Goal: Find specific page/section: Find specific page/section

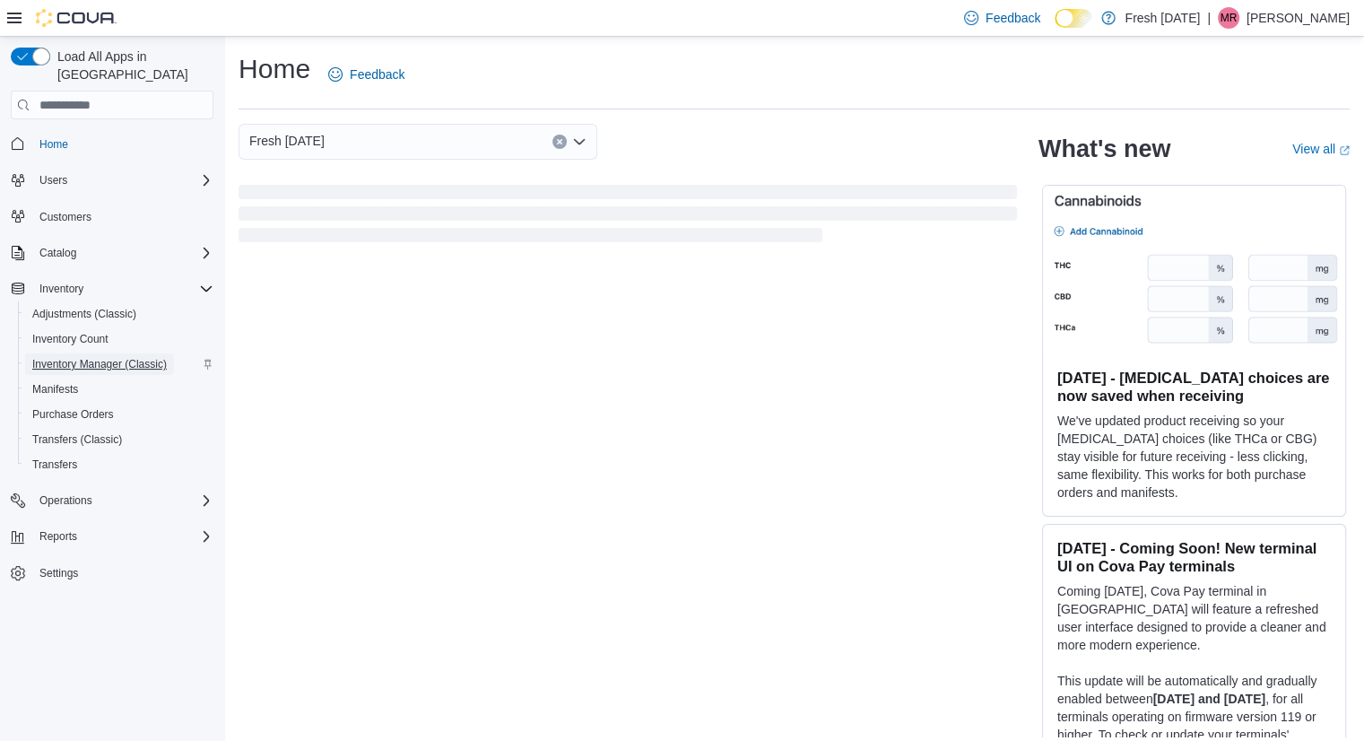
click at [79, 357] on span "Inventory Manager (Classic)" at bounding box center [99, 364] width 135 height 14
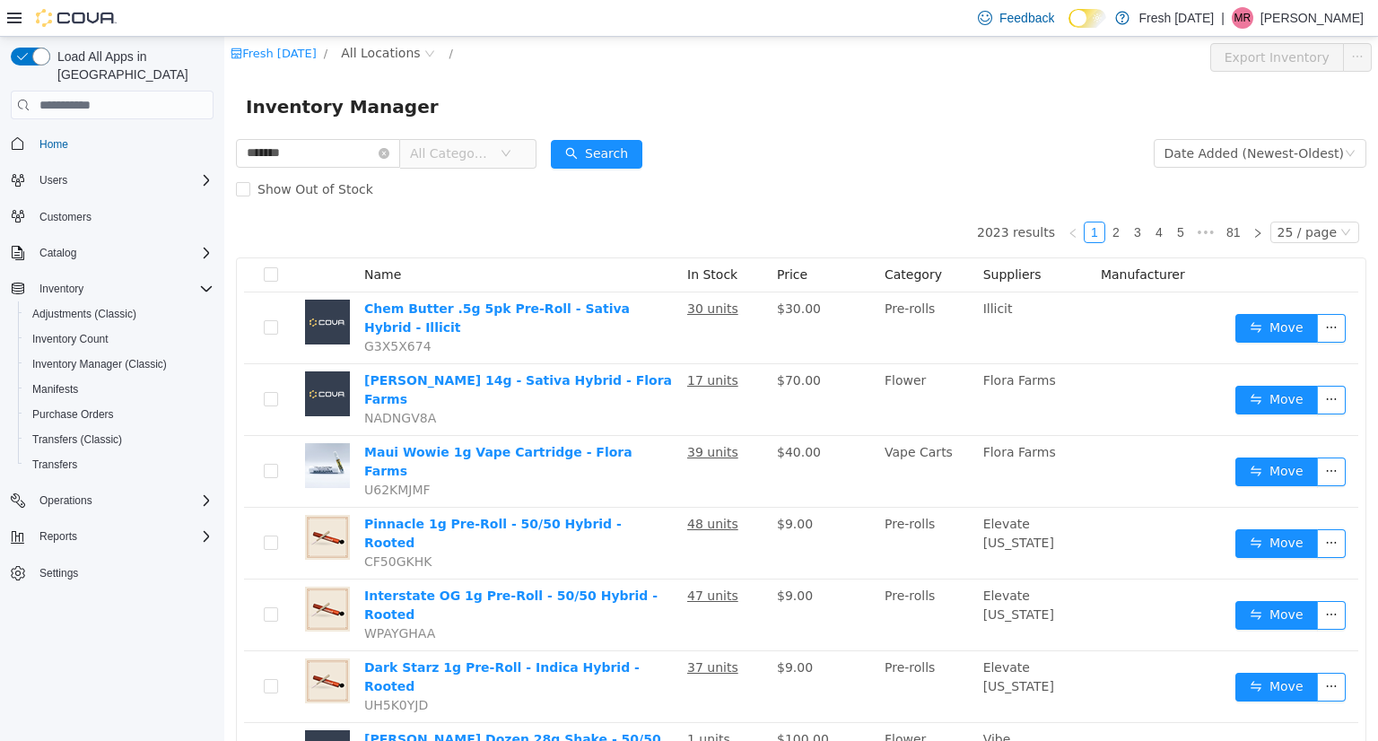
type input "*******"
